Goal: Task Accomplishment & Management: Manage account settings

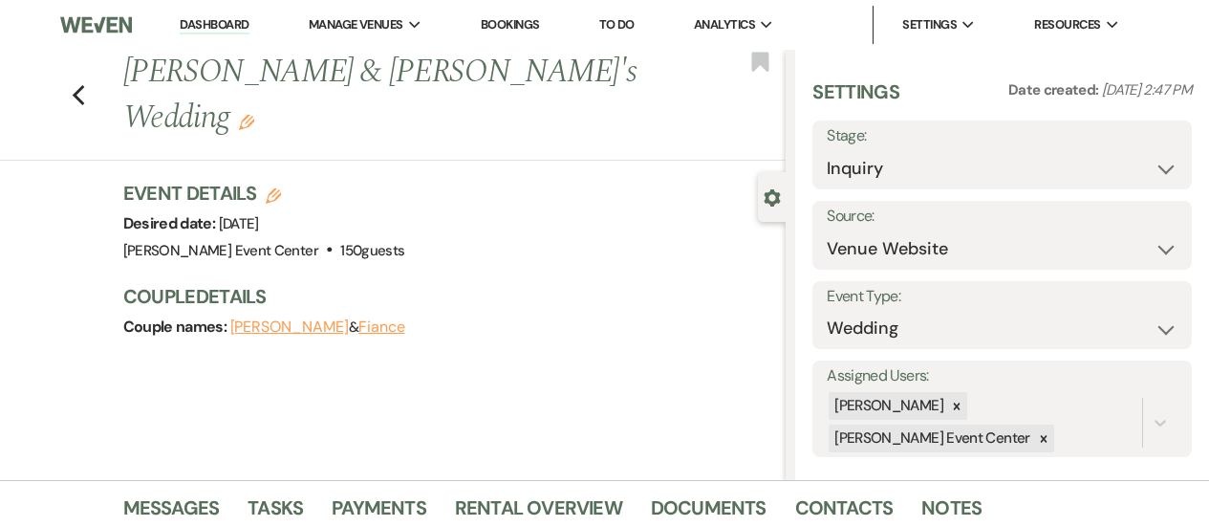
select select "5"
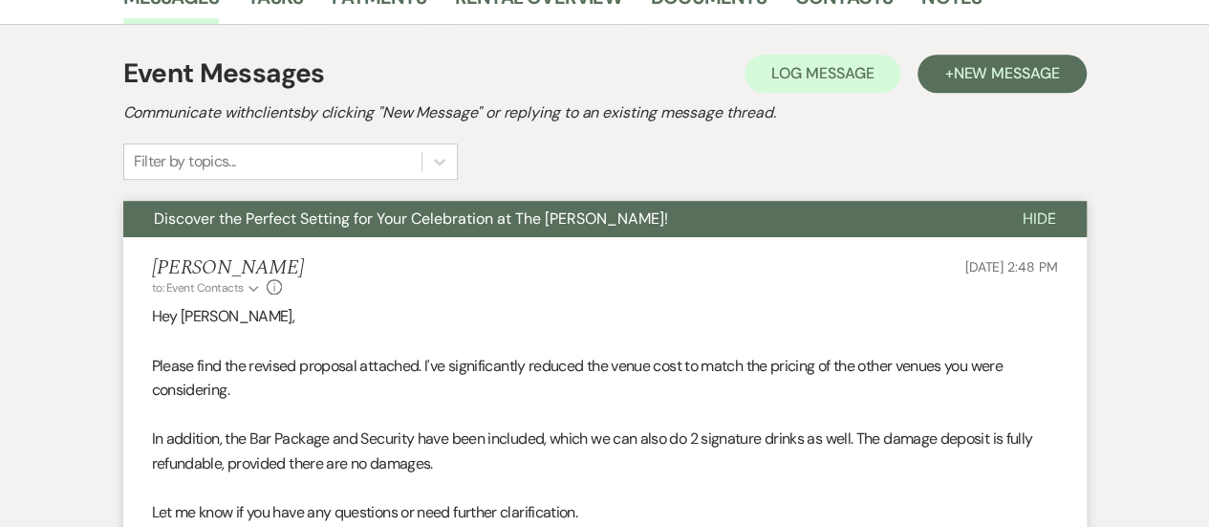
select select "8"
select select "1"
select select "8"
select select "4"
select select "8"
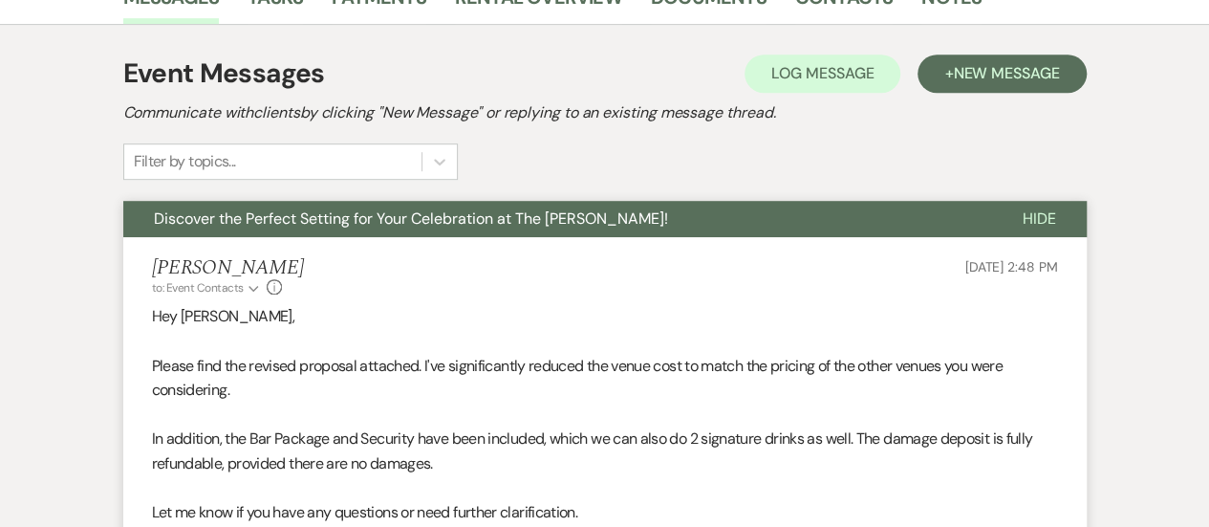
select select "6"
select select "8"
select select "5"
select select "8"
select select "4"
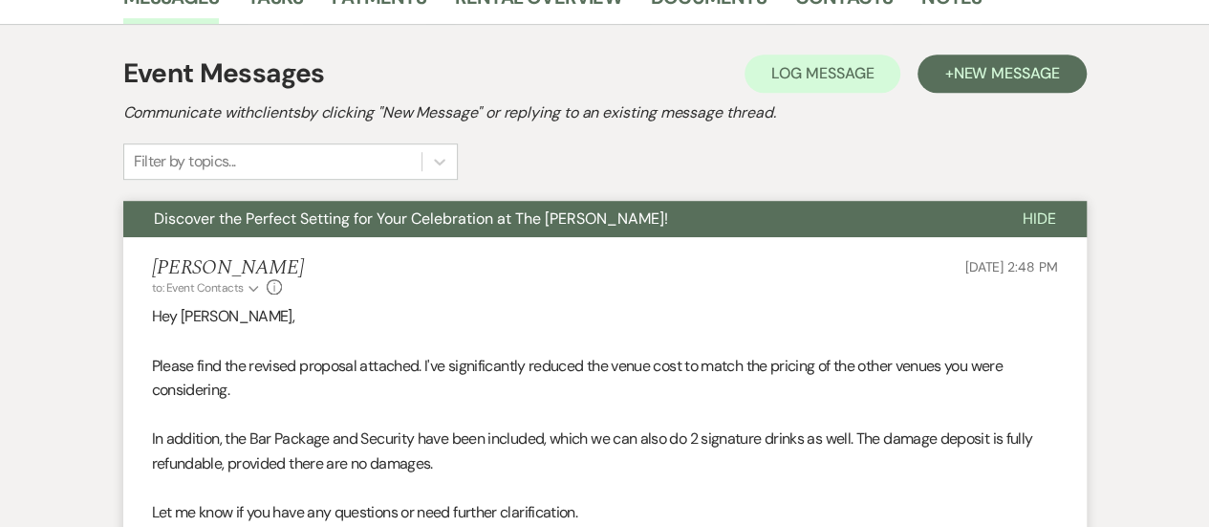
select select "8"
select select "4"
select select "5"
select select "8"
select select "4"
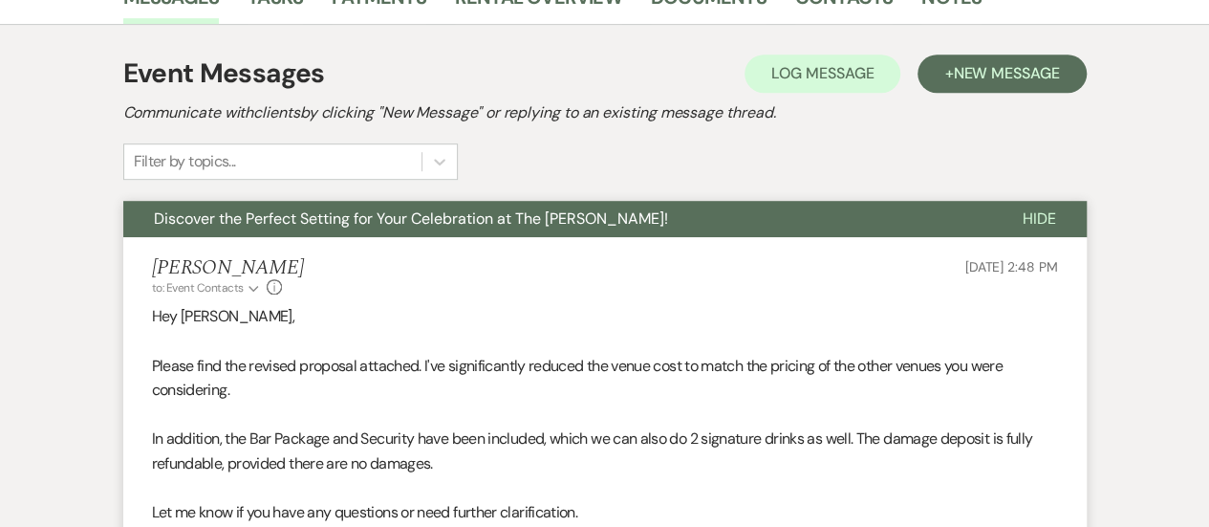
select select "8"
select select "3"
select select "8"
select select "1"
select select "8"
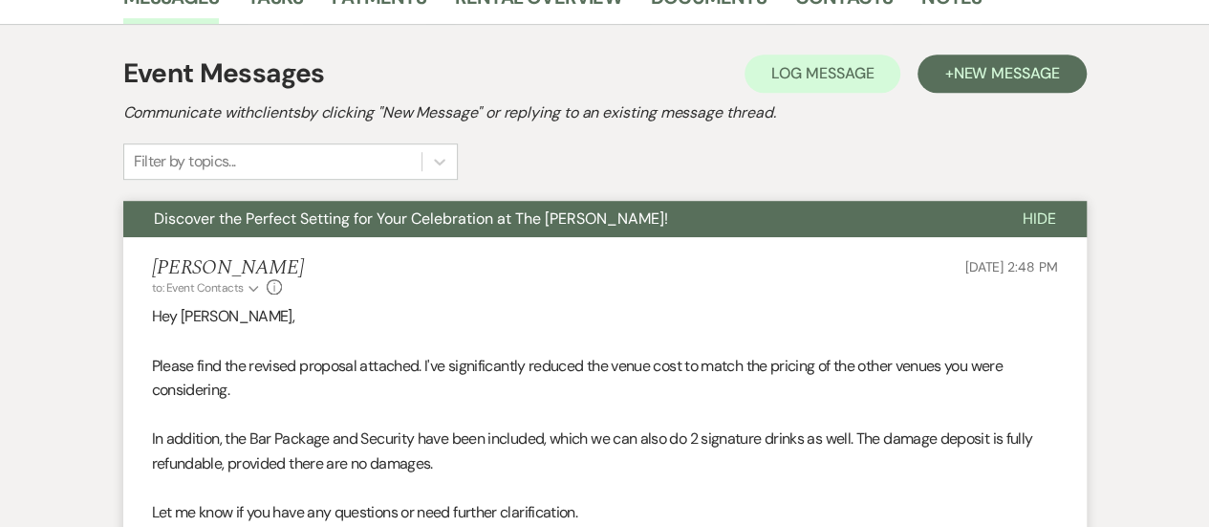
select select "2"
select select "8"
select select "1"
select select "8"
select select "6"
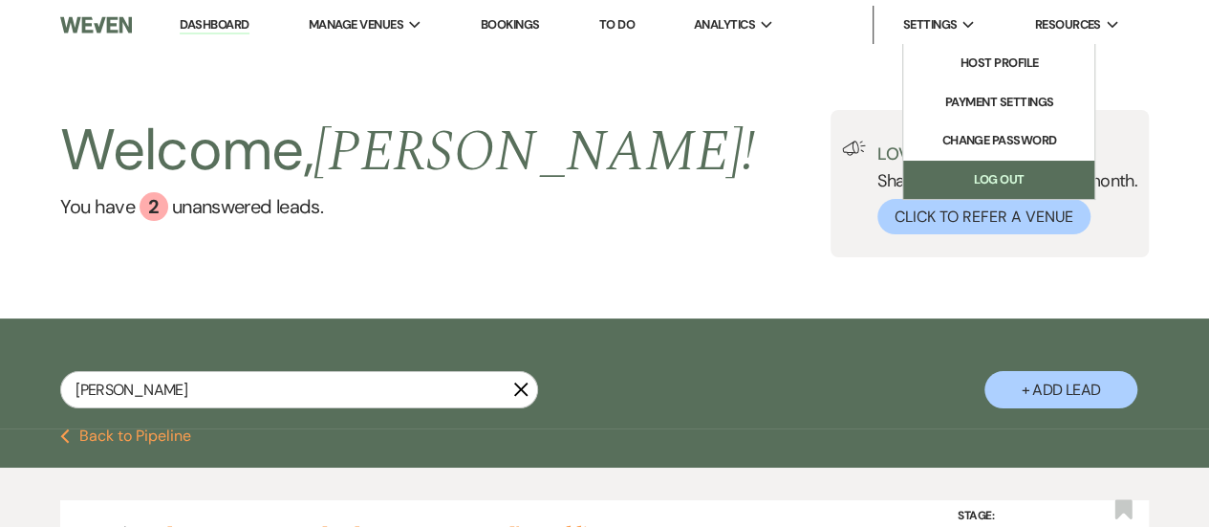
click at [982, 179] on link "Log Out" at bounding box center [998, 180] width 191 height 38
